Goal: Task Accomplishment & Management: Use online tool/utility

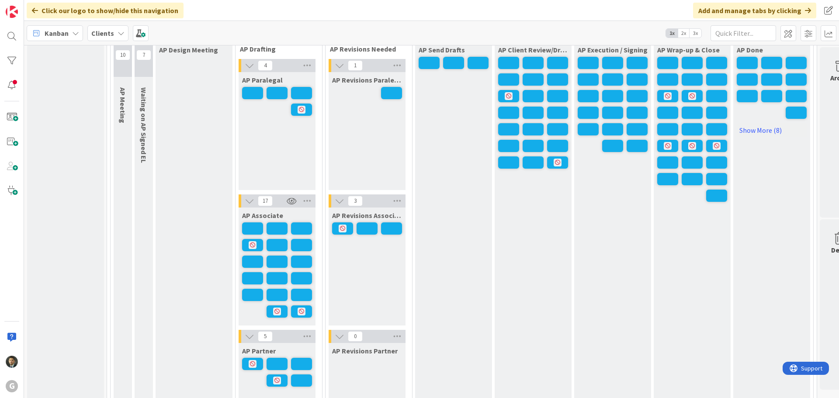
scroll to position [743, 0]
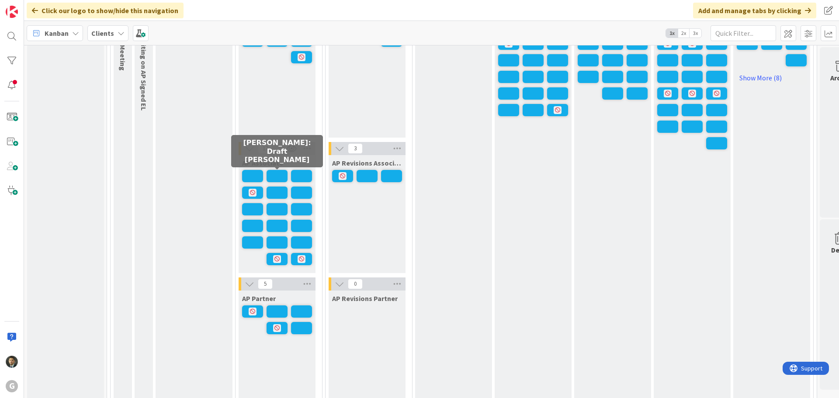
click at [276, 176] on span at bounding box center [277, 176] width 21 height 12
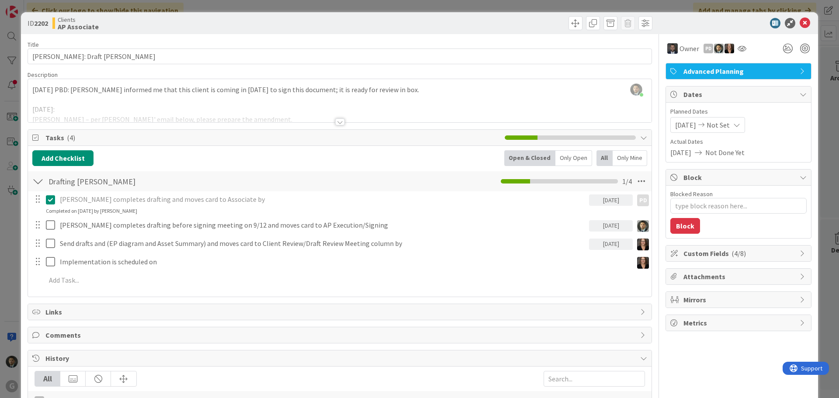
click at [336, 121] on div at bounding box center [340, 121] width 10 height 7
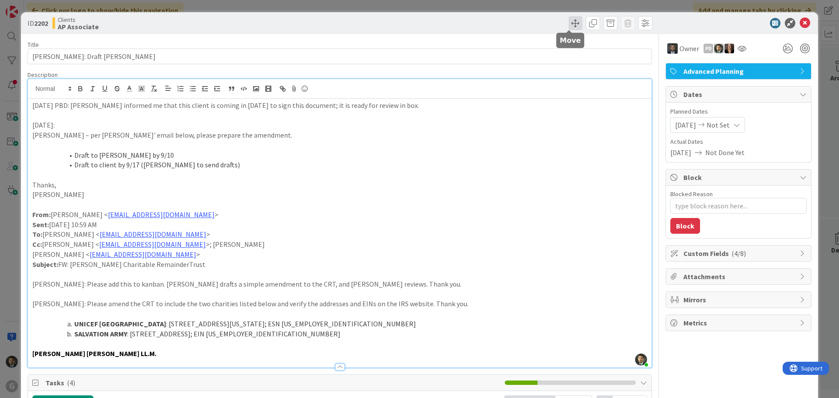
click at [575, 18] on span at bounding box center [576, 23] width 14 height 14
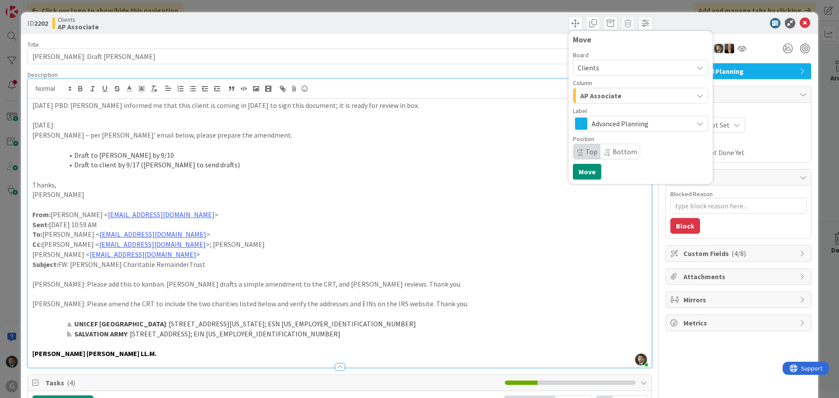
click at [609, 90] on span "AP Associate" at bounding box center [600, 95] width 41 height 11
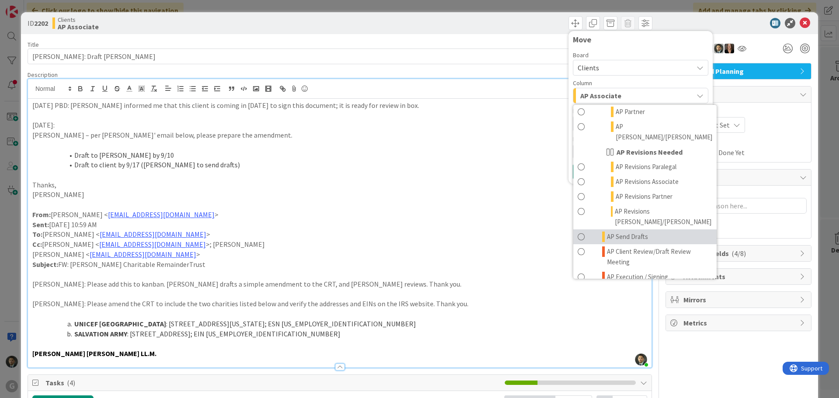
scroll to position [437, 0]
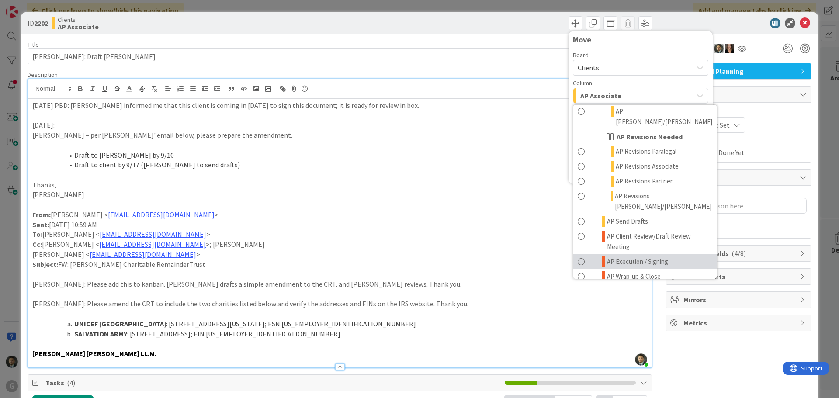
click at [637, 257] on span "AP Execution / Signing" at bounding box center [637, 262] width 61 height 10
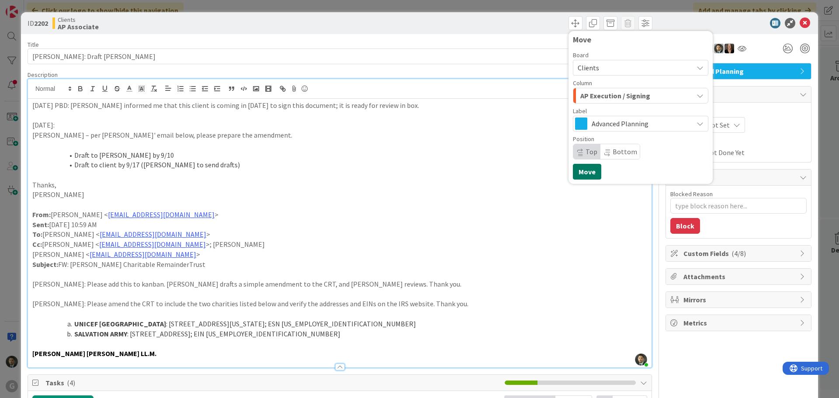
click at [584, 174] on button "Move" at bounding box center [587, 172] width 28 height 16
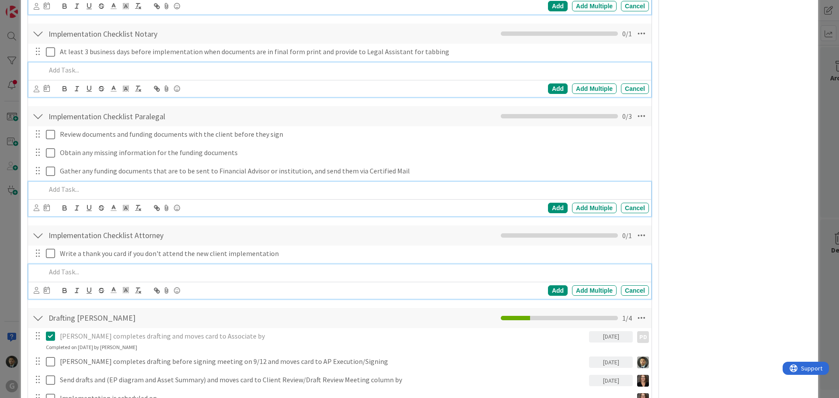
scroll to position [753, 0]
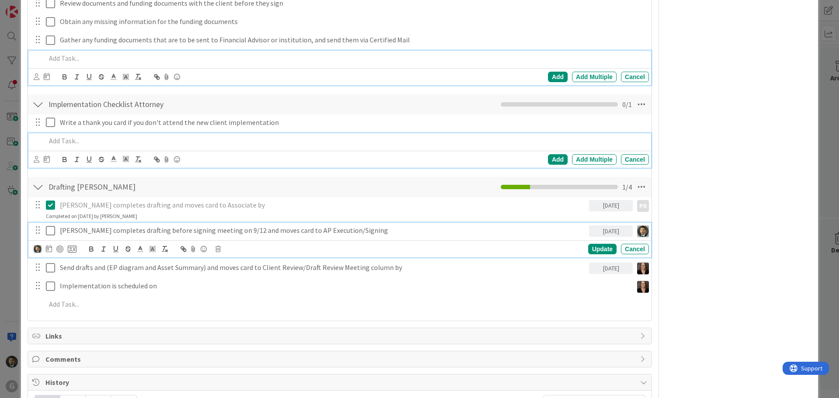
click at [50, 230] on icon at bounding box center [50, 230] width 9 height 10
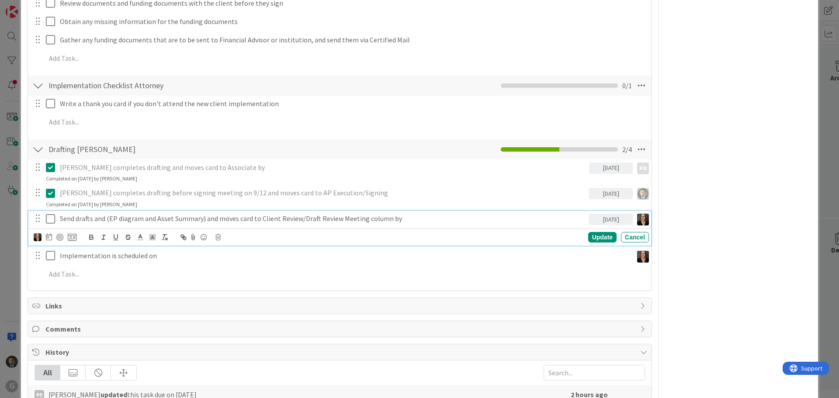
click at [71, 222] on p "Send drafts and (EP diagram and Asset Summary) and moves card to Client Review/…" at bounding box center [323, 219] width 526 height 10
click at [220, 237] on icon at bounding box center [217, 237] width 5 height 6
click at [250, 278] on div "Delete" at bounding box center [240, 275] width 32 height 16
type textarea "x"
